Goal: Share content

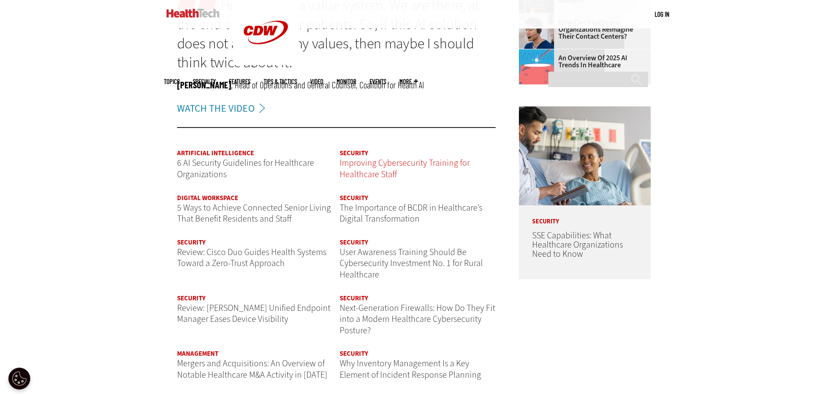
scroll to position [1054, 0]
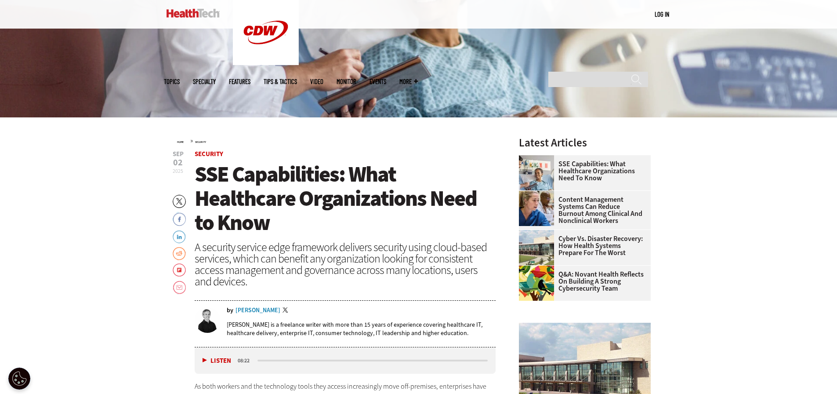
scroll to position [264, 0]
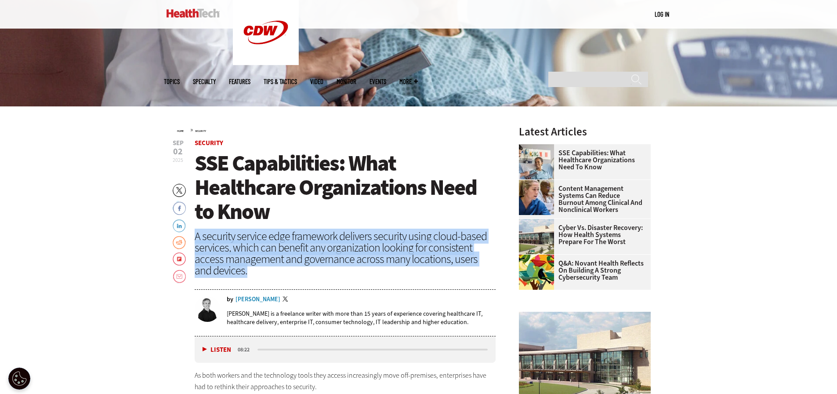
drag, startPoint x: 196, startPoint y: 236, endPoint x: 370, endPoint y: 273, distance: 177.7
click at [370, 273] on div "A security service edge framework delivers security using cloud-based services,…" at bounding box center [345, 253] width 301 height 46
copy div "A security service edge framework delivers security using cloud-based services,…"
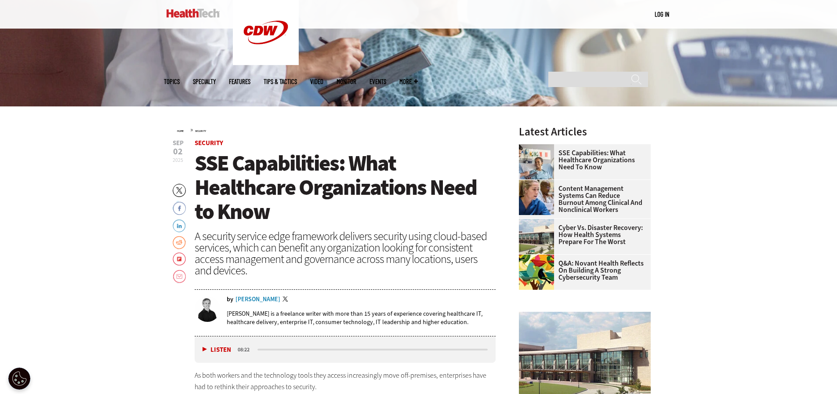
drag, startPoint x: 232, startPoint y: 208, endPoint x: 240, endPoint y: 206, distance: 8.1
click at [232, 208] on span "SSE Capabilities: What Healthcare Organizations Need to Know" at bounding box center [336, 186] width 282 height 77
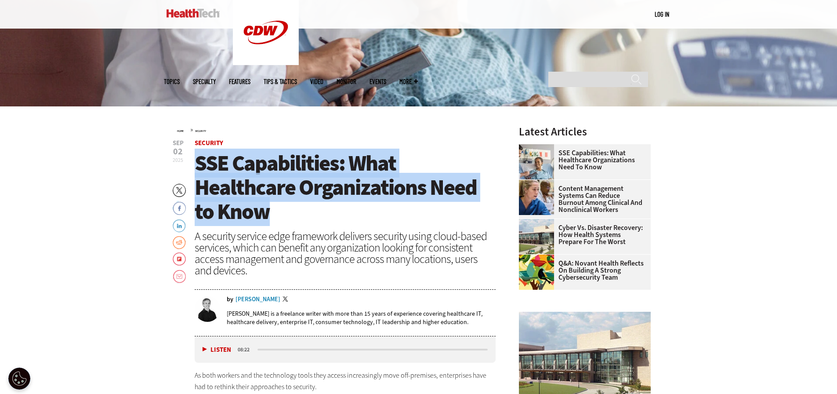
drag, startPoint x: 236, startPoint y: 200, endPoint x: 194, endPoint y: 170, distance: 51.9
copy span "SSE Capabilities: What Healthcare Organizations Need to Know"
click at [184, 224] on link "LinkedIn" at bounding box center [179, 225] width 13 height 14
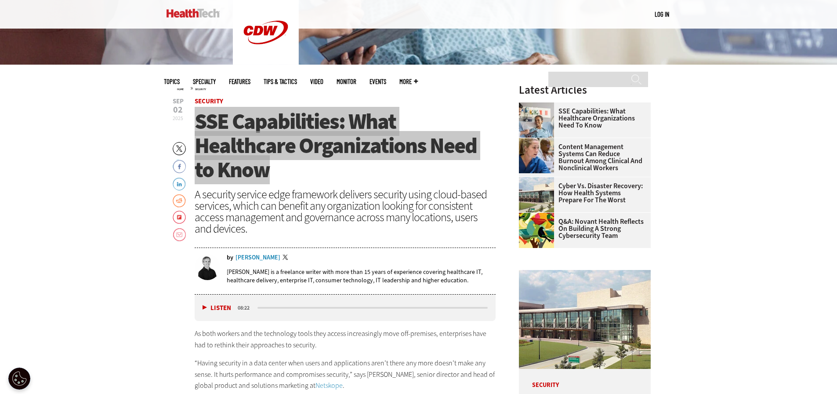
scroll to position [483, 0]
